Goal: Navigation & Orientation: Understand site structure

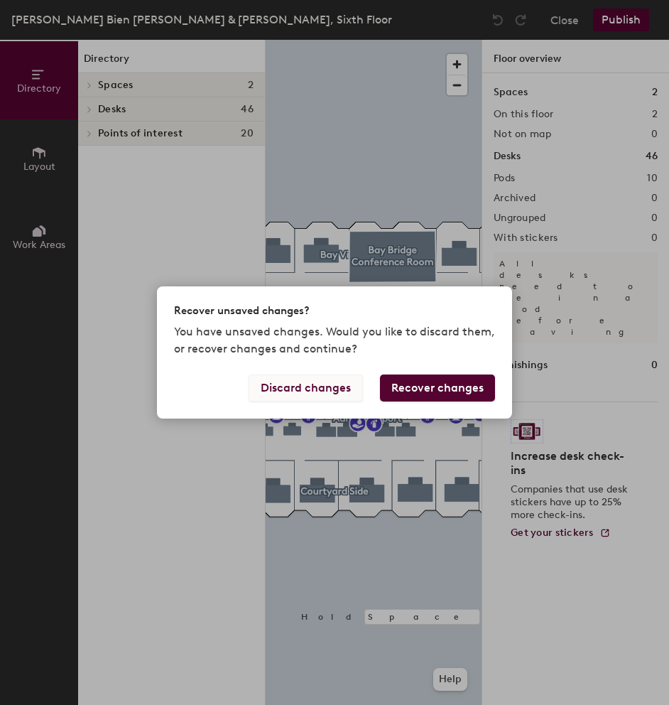
click at [354, 391] on button "Discard changes" at bounding box center [306, 387] width 114 height 27
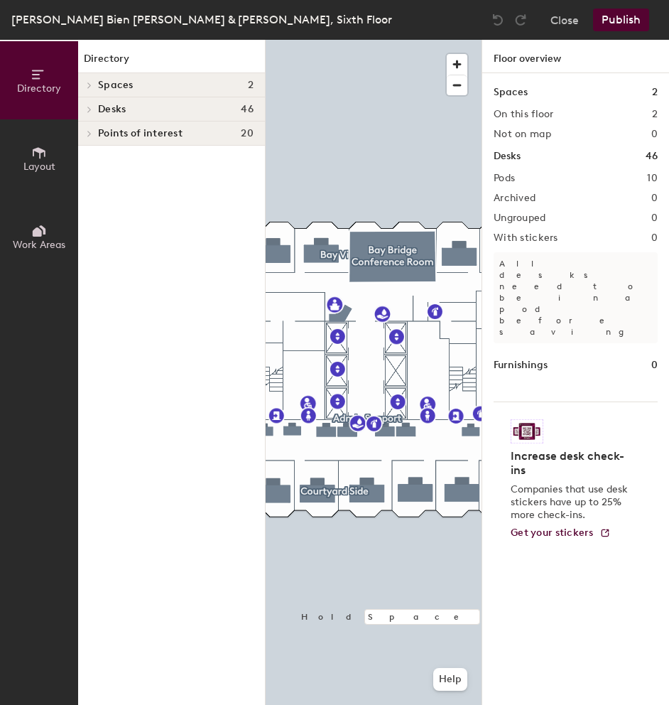
click at [401, 40] on div at bounding box center [374, 40] width 216 height 0
click at [134, 114] on h4 "Desks 46" at bounding box center [176, 109] width 156 height 11
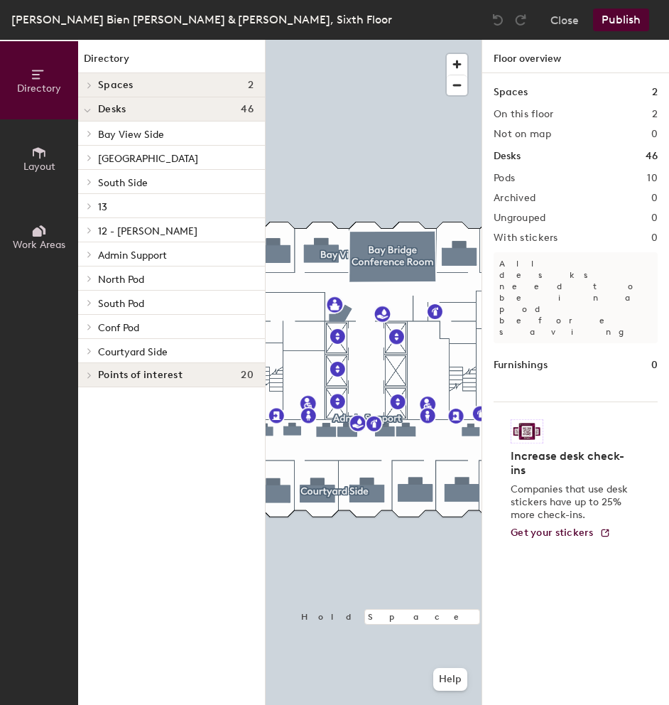
click at [121, 134] on span "Bay View Side" at bounding box center [131, 135] width 66 height 12
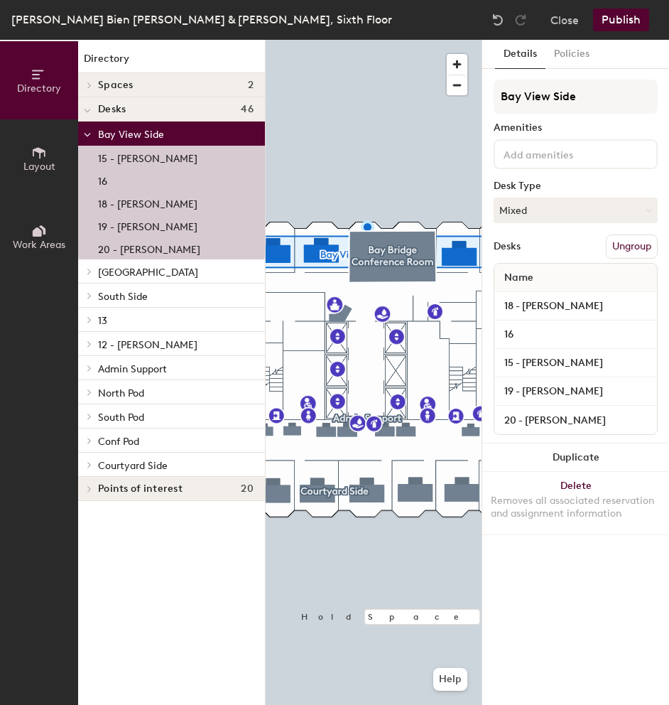
click at [158, 273] on span "[GEOGRAPHIC_DATA]" at bounding box center [148, 272] width 100 height 12
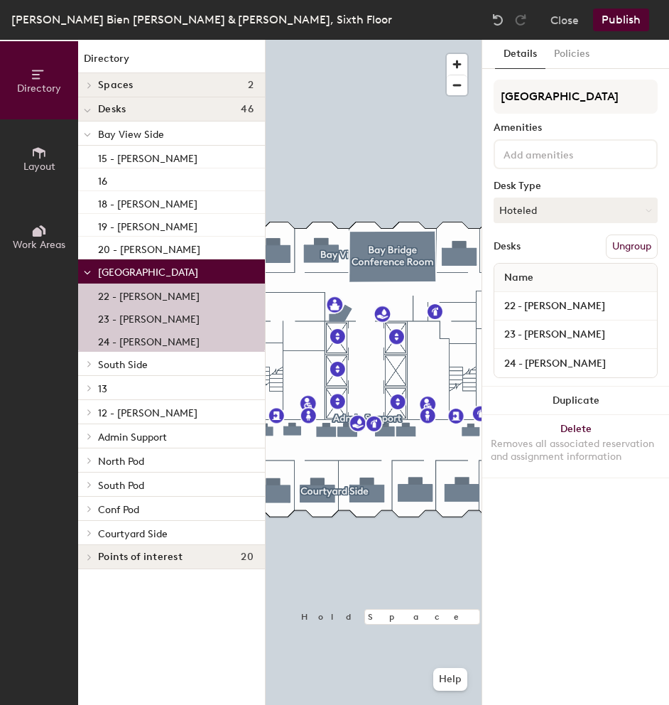
click at [157, 372] on p "South Side" at bounding box center [176, 363] width 156 height 18
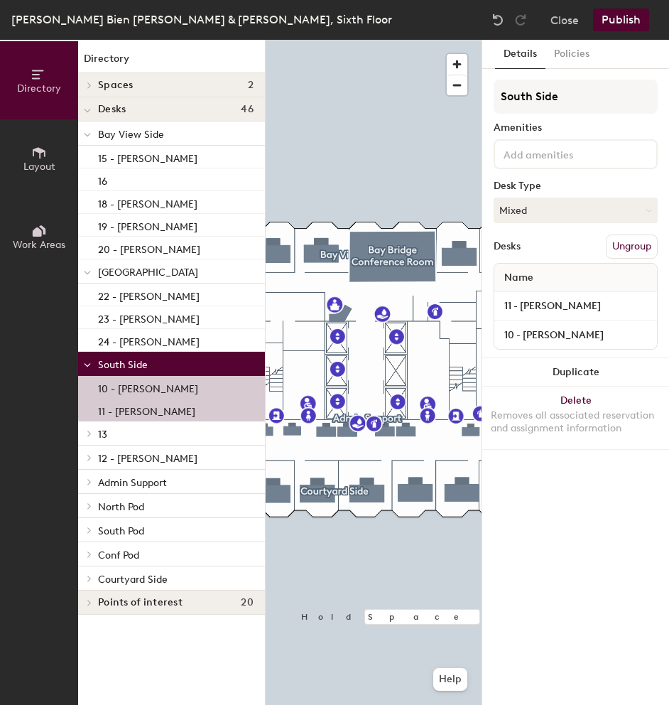
click at [121, 437] on p "13" at bounding box center [176, 433] width 156 height 18
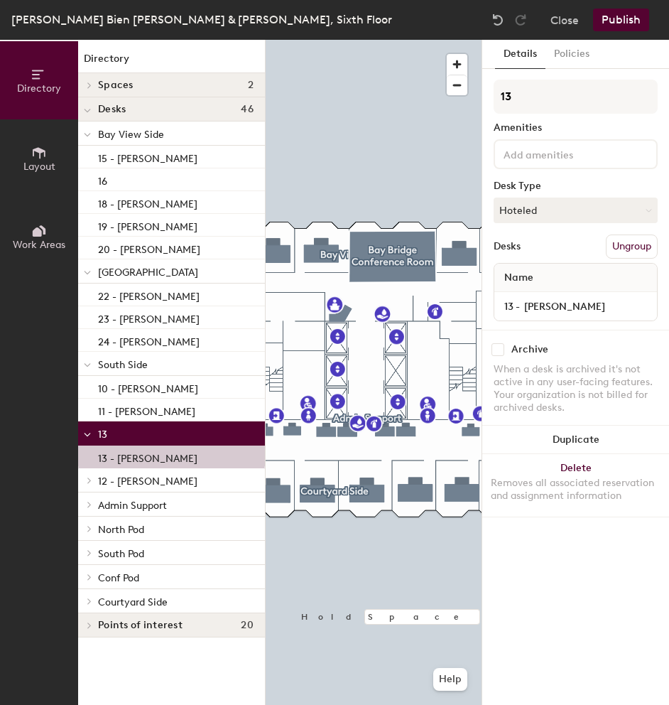
click at [160, 536] on p "North Pod" at bounding box center [176, 528] width 156 height 18
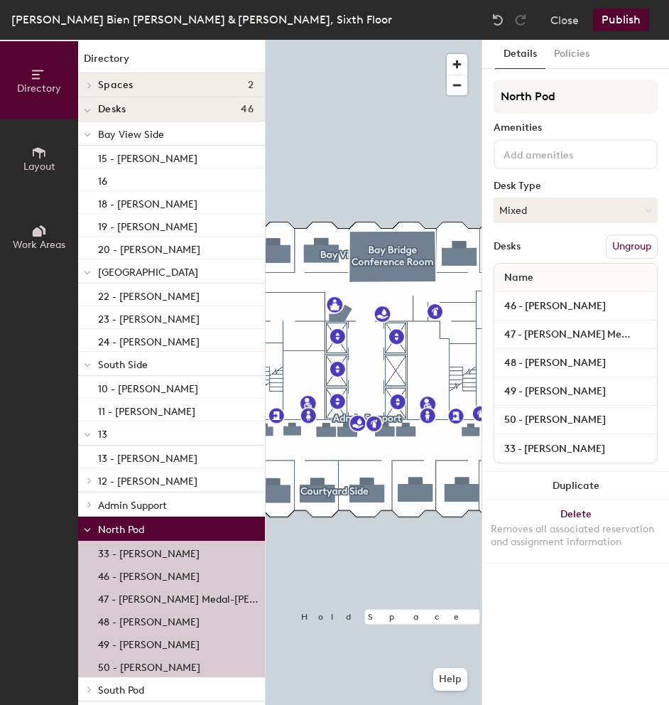
scroll to position [80, 0]
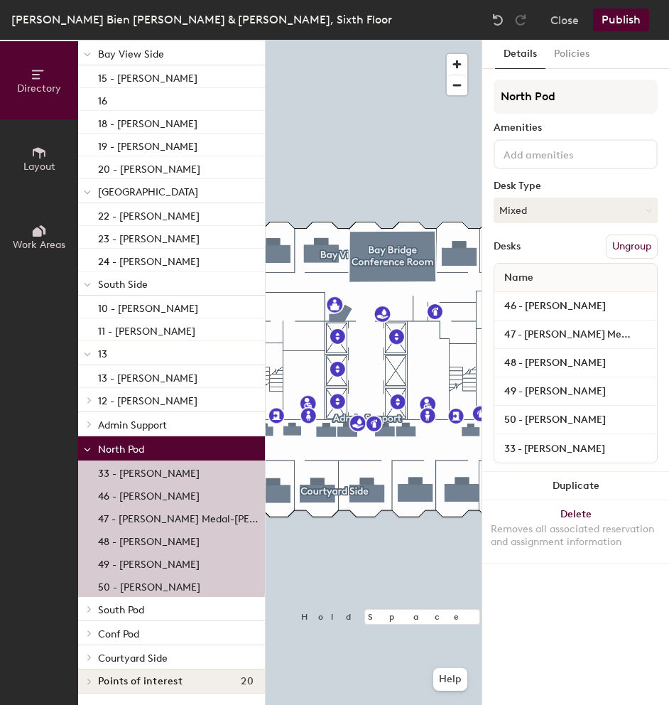
click at [175, 648] on p "Courtyard Side" at bounding box center [176, 657] width 156 height 18
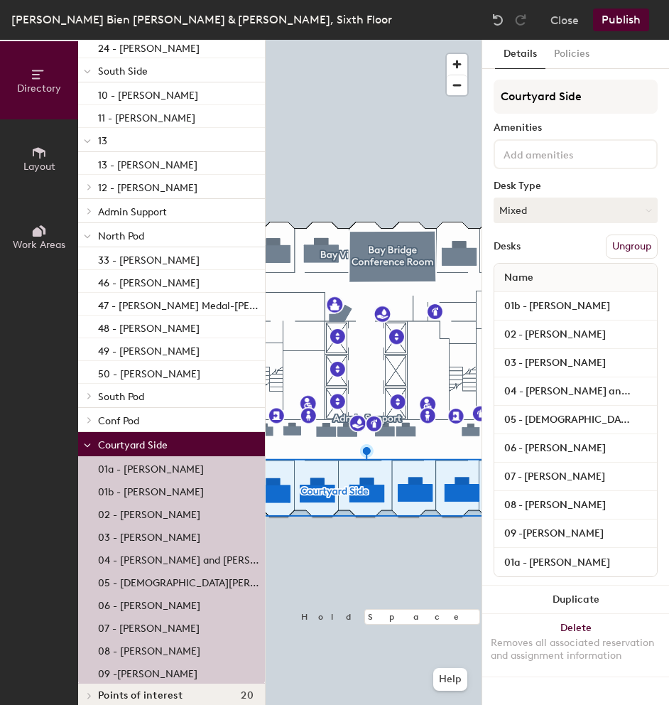
scroll to position [308, 0]
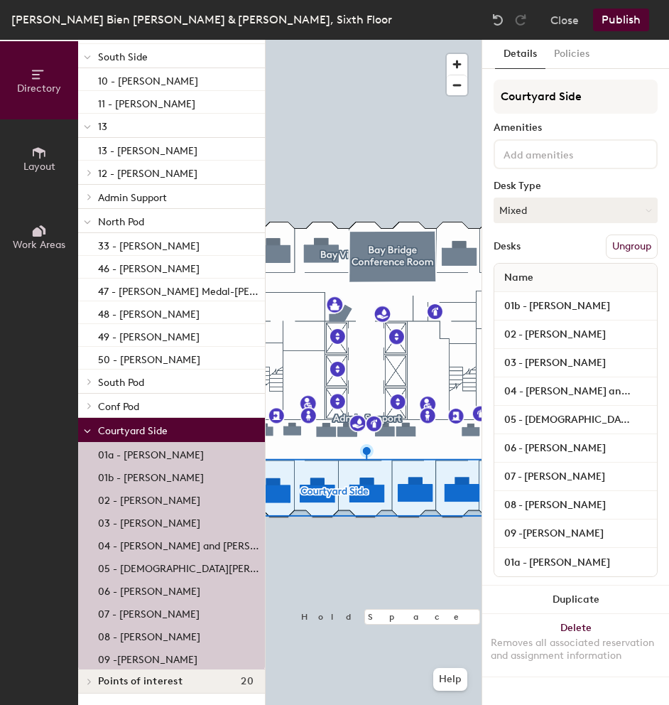
click at [163, 399] on p "Conf Pod" at bounding box center [176, 405] width 156 height 18
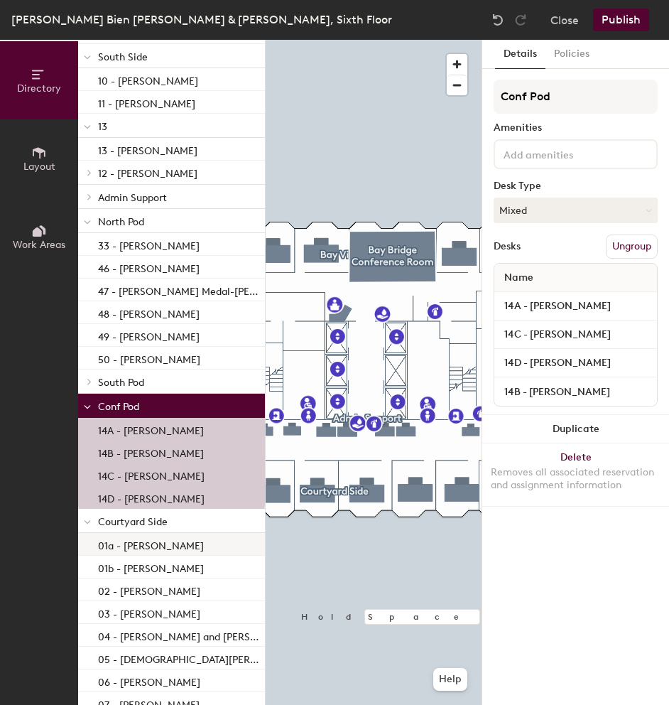
scroll to position [398, 0]
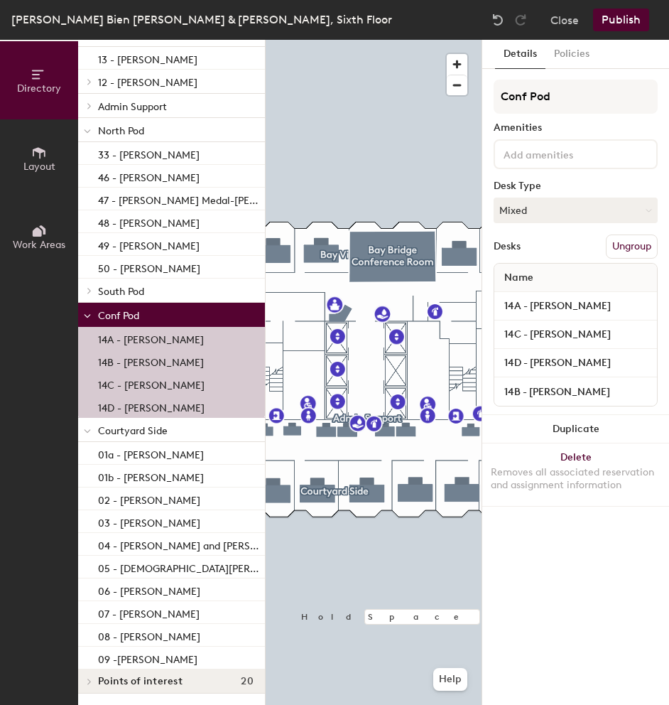
click at [145, 680] on span "Points of interest" at bounding box center [140, 680] width 85 height 11
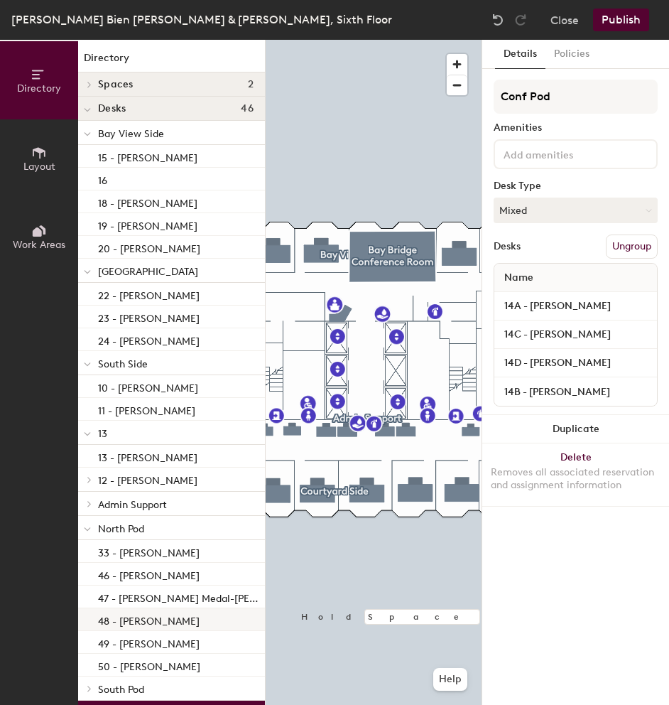
scroll to position [0, 0]
click at [149, 82] on h4 "Spaces 2" at bounding box center [176, 85] width 156 height 11
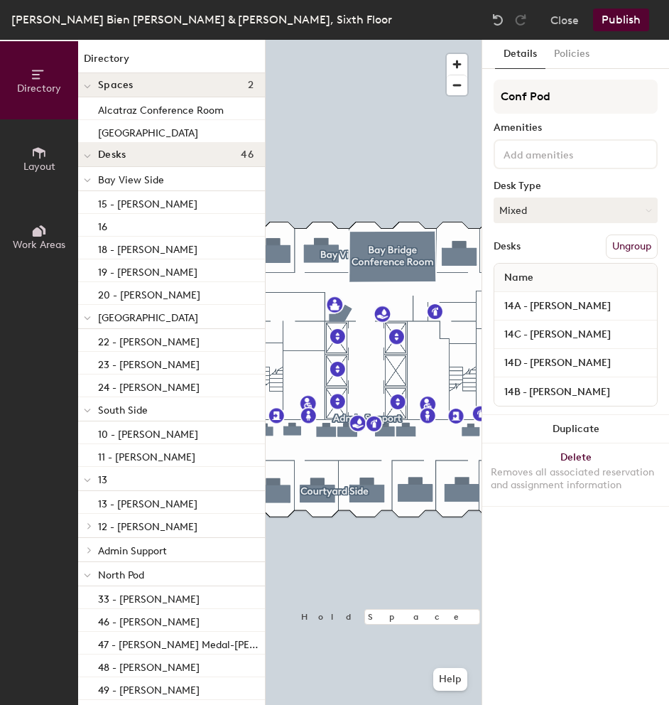
click at [158, 155] on h4 "Desks 46" at bounding box center [176, 154] width 156 height 11
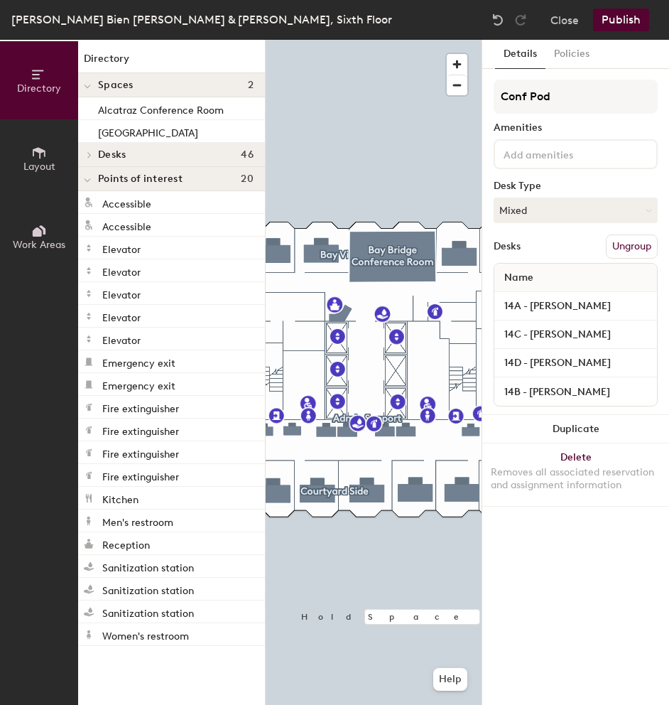
click at [129, 155] on h4 "Desks 46" at bounding box center [176, 154] width 156 height 11
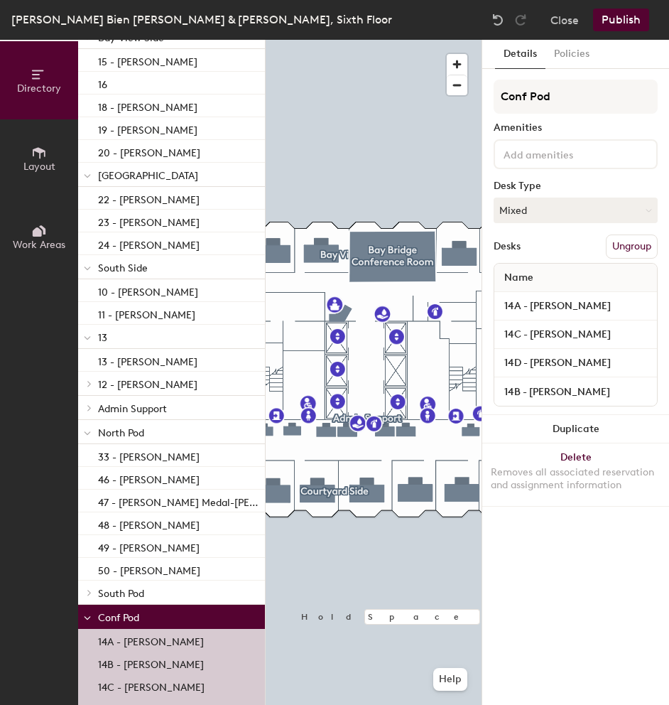
scroll to position [355, 0]
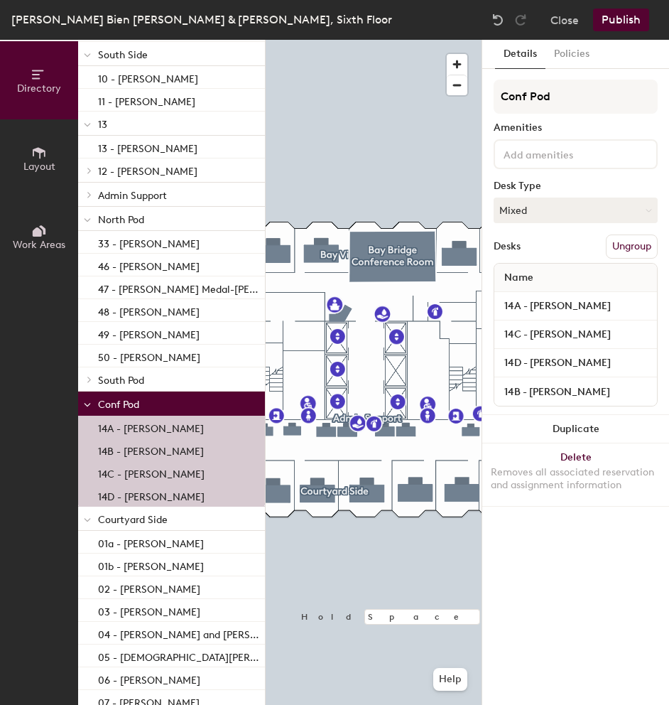
click at [149, 376] on p "South Pod" at bounding box center [176, 379] width 156 height 18
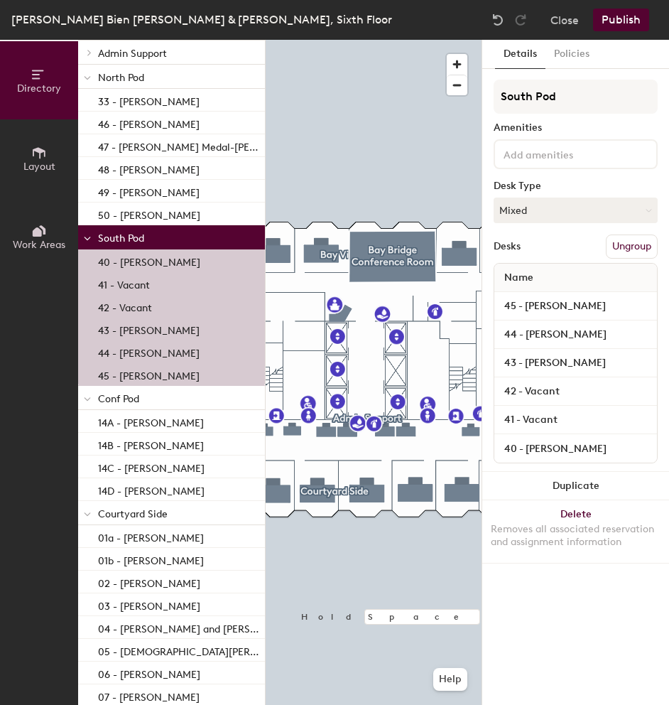
scroll to position [639, 0]
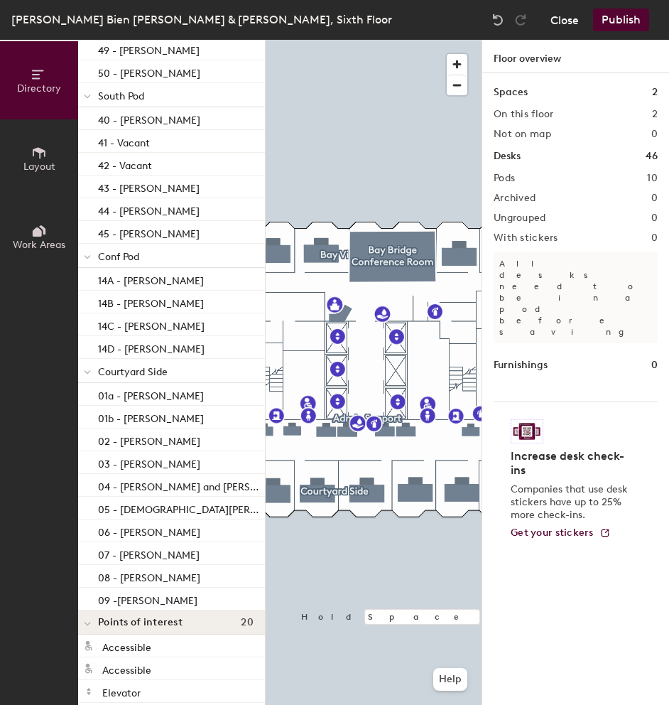
click at [567, 15] on button "Close" at bounding box center [564, 20] width 28 height 23
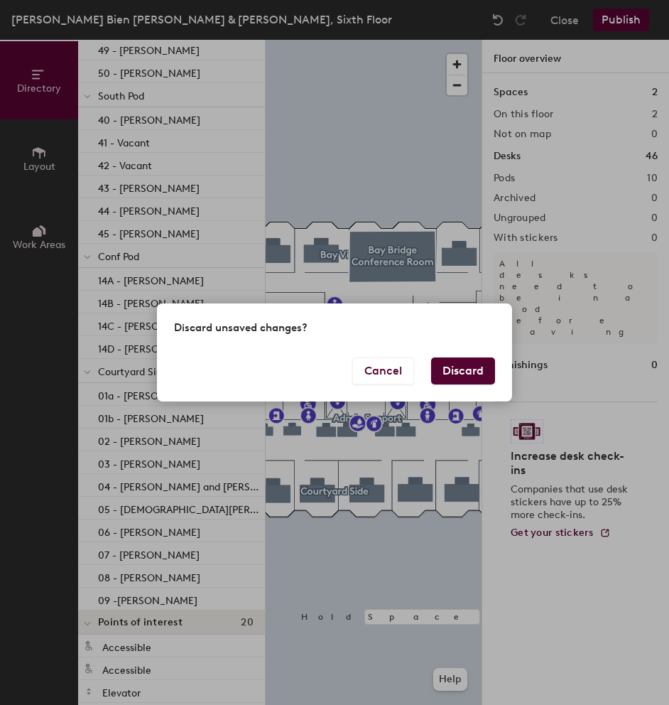
click at [447, 365] on button "Discard" at bounding box center [463, 370] width 64 height 27
